Goal: Task Accomplishment & Management: Use online tool/utility

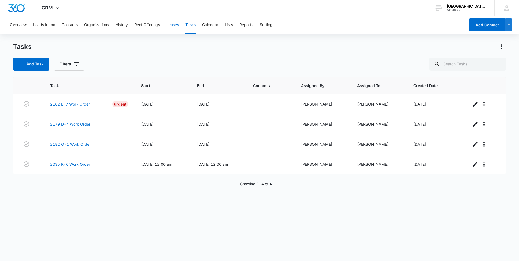
click at [171, 23] on button "Leases" at bounding box center [173, 24] width 12 height 17
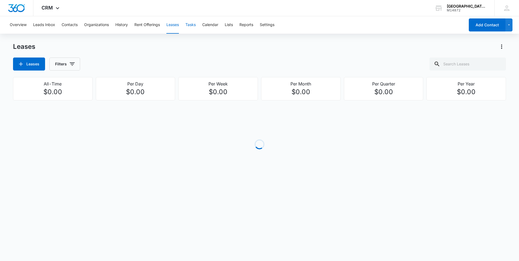
click at [195, 27] on button "Tasks" at bounding box center [191, 24] width 10 height 17
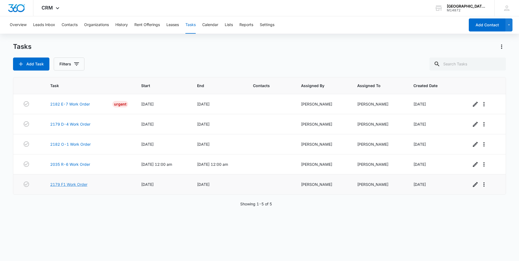
click at [68, 184] on link "2179 F1 Work Order" at bounding box center [68, 185] width 37 height 6
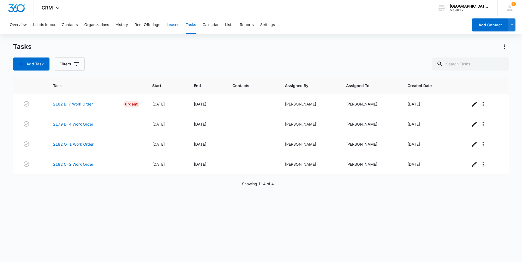
click at [171, 25] on button "Leases" at bounding box center [173, 24] width 12 height 17
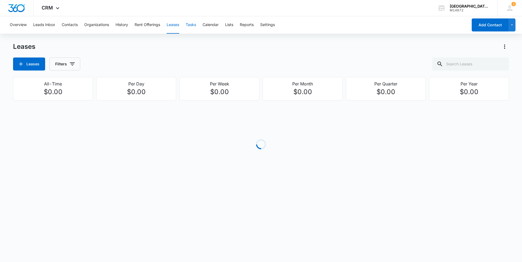
click at [190, 27] on button "Tasks" at bounding box center [191, 24] width 10 height 17
